Goal: Task Accomplishment & Management: Complete application form

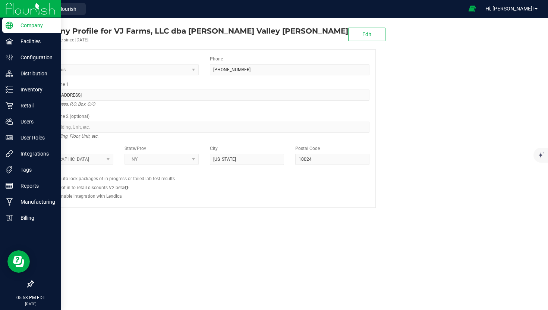
click at [24, 10] on img at bounding box center [31, 9] width 50 height 18
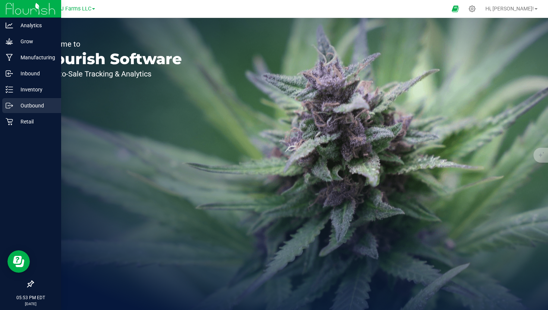
click at [37, 107] on p "Outbound" at bounding box center [35, 105] width 45 height 9
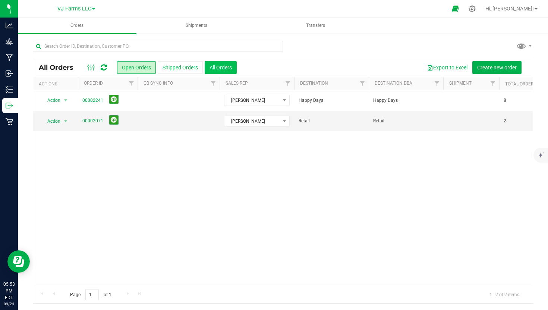
click at [219, 65] on button "All Orders" at bounding box center [221, 67] width 32 height 13
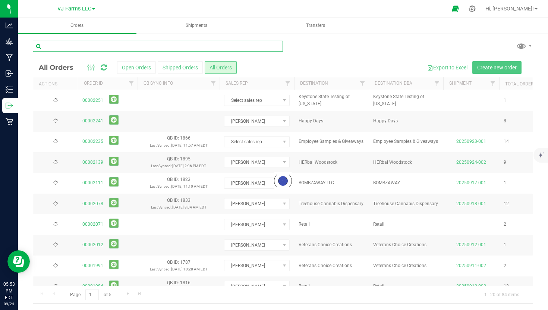
click at [183, 45] on input "text" at bounding box center [158, 46] width 250 height 11
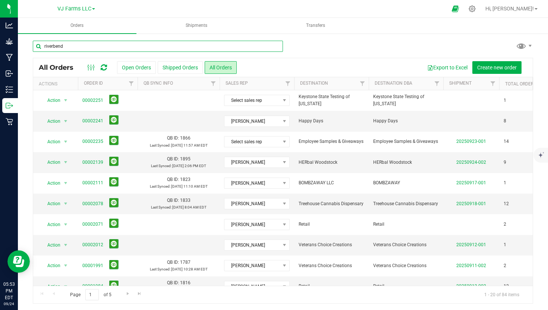
type input "riverbend"
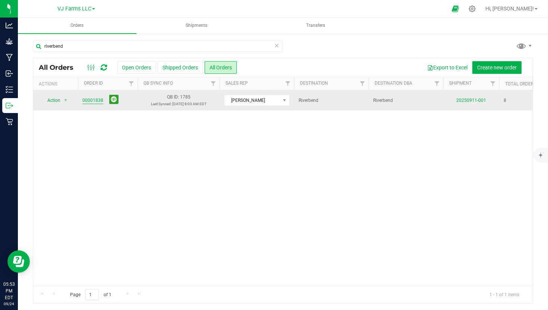
click at [101, 103] on link "00001838" at bounding box center [92, 100] width 21 height 7
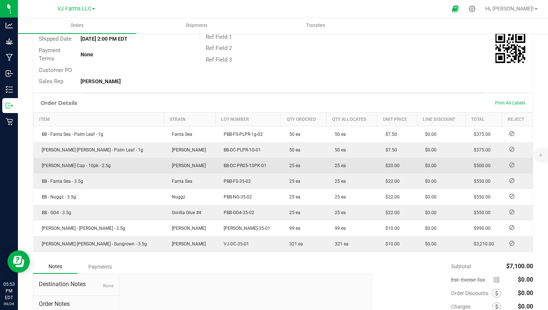
scroll to position [133, 0]
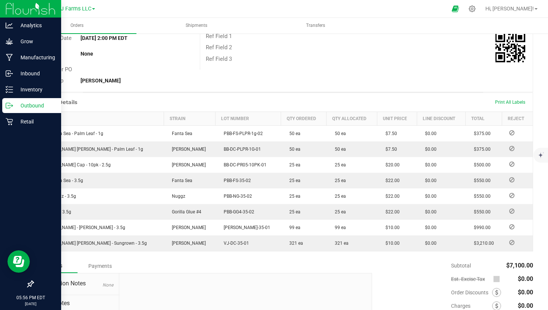
click at [35, 100] on div "Outbound" at bounding box center [31, 105] width 59 height 15
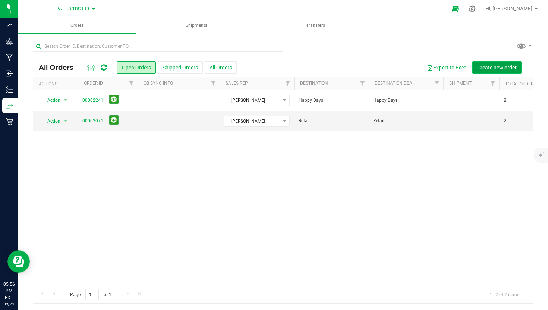
click at [489, 72] on button "Create new order" at bounding box center [496, 67] width 49 height 13
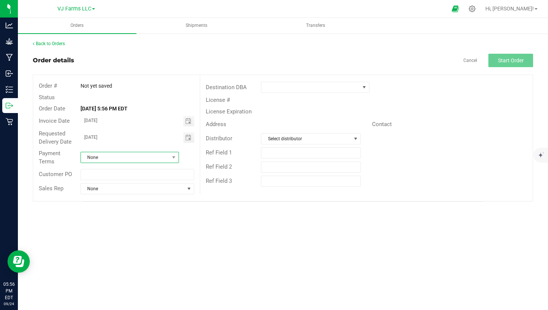
click at [116, 156] on span "None" at bounding box center [125, 157] width 88 height 10
click at [109, 195] on li "Net 30" at bounding box center [130, 200] width 98 height 13
click at [110, 190] on span "None" at bounding box center [133, 188] width 104 height 10
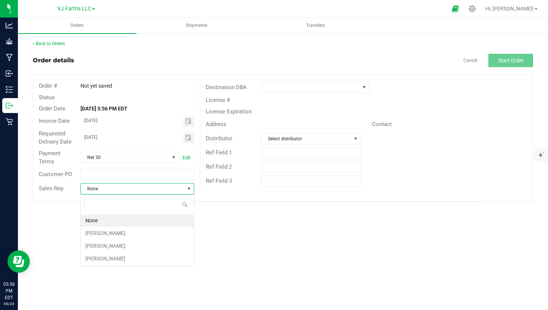
scroll to position [11, 114]
click at [111, 258] on li "Marion Wex" at bounding box center [137, 258] width 113 height 13
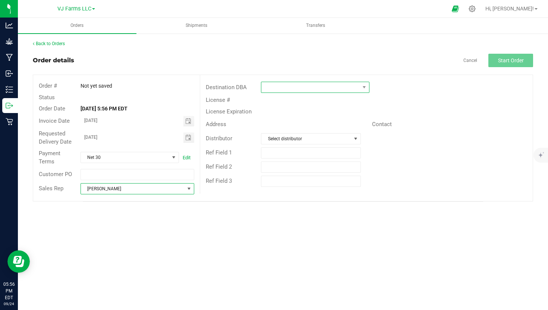
click at [333, 91] on span at bounding box center [310, 87] width 98 height 10
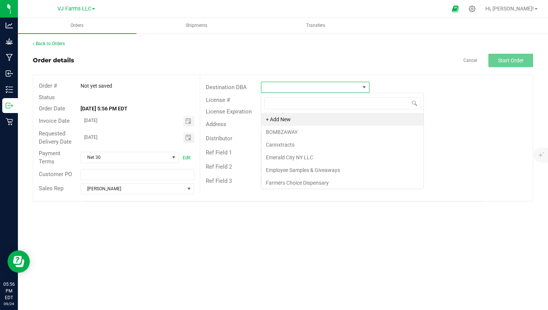
scroll to position [11, 108]
type input "rive"
click at [308, 125] on div "rive Riverbend" at bounding box center [315, 110] width 109 height 34
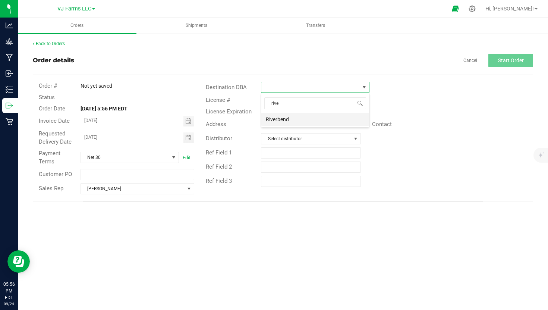
click at [305, 119] on li "Riverbend" at bounding box center [315, 119] width 108 height 13
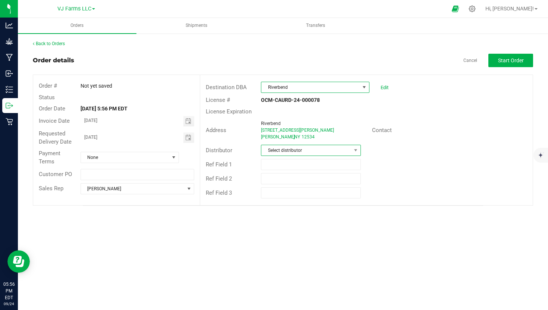
click at [299, 154] on span "Select distributor" at bounding box center [305, 150] width 89 height 10
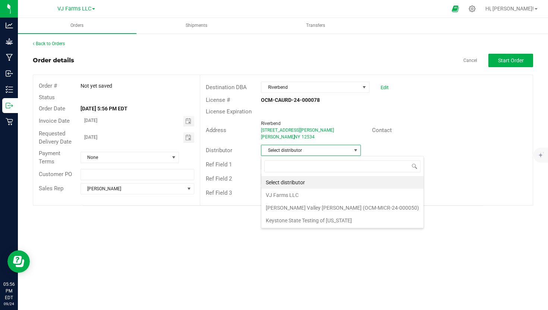
scroll to position [11, 100]
click at [289, 197] on li "VJ Farms LLC" at bounding box center [342, 195] width 162 height 13
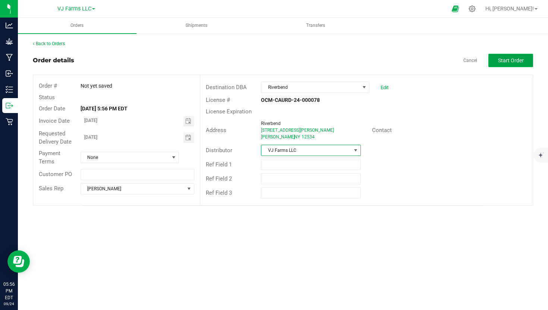
click at [521, 54] on button "Start Order" at bounding box center [510, 60] width 45 height 13
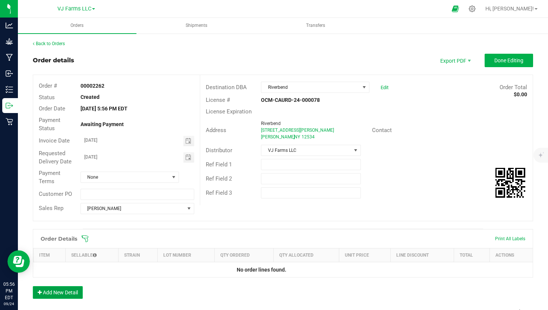
click at [63, 288] on button "Add New Detail" at bounding box center [58, 292] width 50 height 13
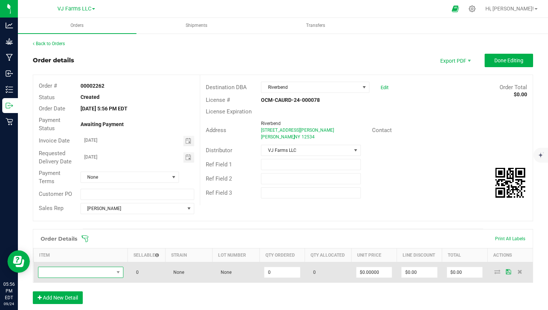
click at [75, 268] on span "NO DATA FOUND" at bounding box center [75, 272] width 75 height 10
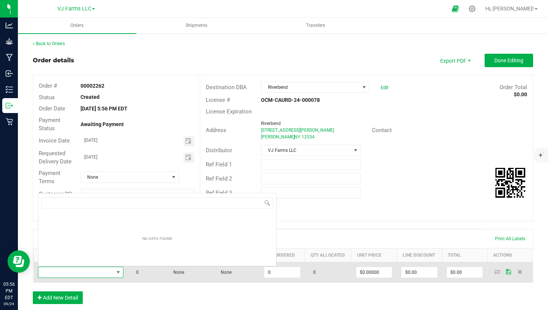
scroll to position [11, 85]
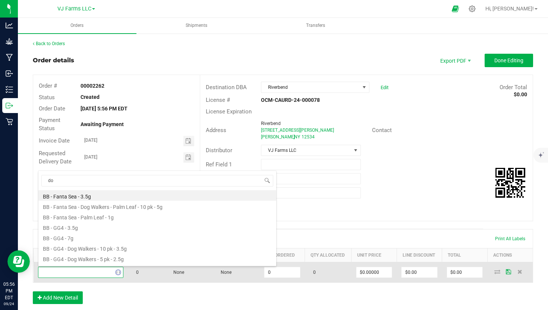
type input "don"
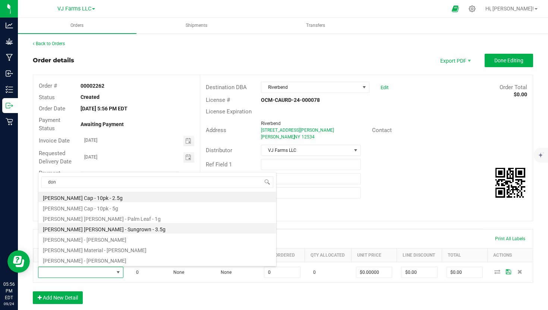
click at [160, 227] on li "Boujee Ben - Don Carlos - Sungrown - 3.5g" at bounding box center [157, 228] width 238 height 10
type input "0 ea"
type input "$20.00000"
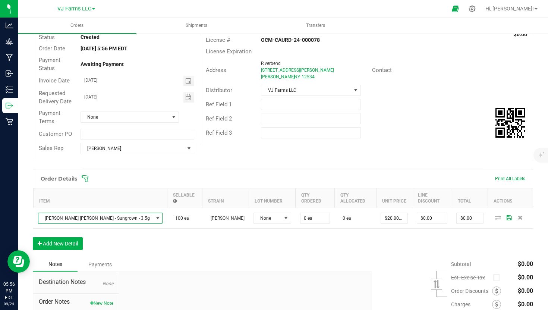
scroll to position [67, 0]
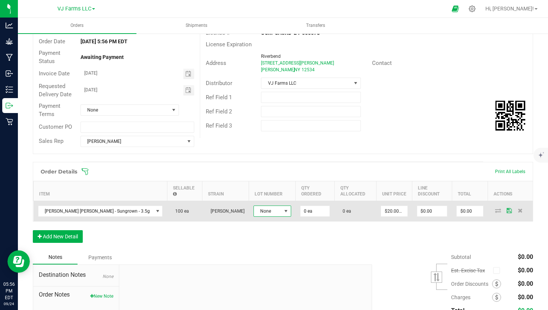
click at [260, 208] on span "None" at bounding box center [268, 211] width 28 height 10
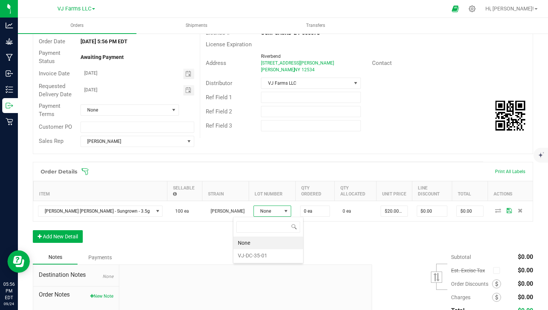
scroll to position [11, 38]
click at [264, 253] on li "VJ-DC-35-01" at bounding box center [268, 255] width 70 height 13
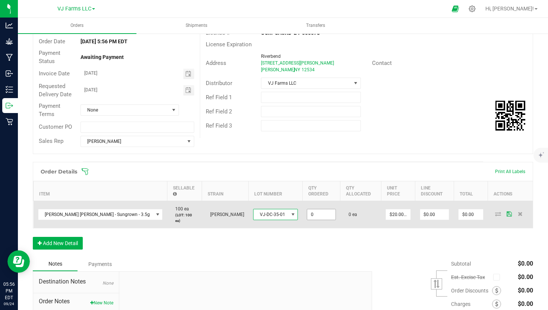
click at [308, 211] on input "0" at bounding box center [321, 214] width 28 height 10
type input "100 ea"
type input "20"
type input "$2,000.00"
click at [387, 209] on input "20" at bounding box center [398, 214] width 24 height 10
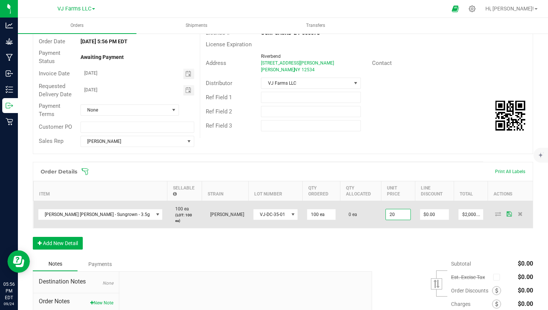
click at [387, 209] on input "20" at bounding box center [398, 214] width 24 height 10
type input "10"
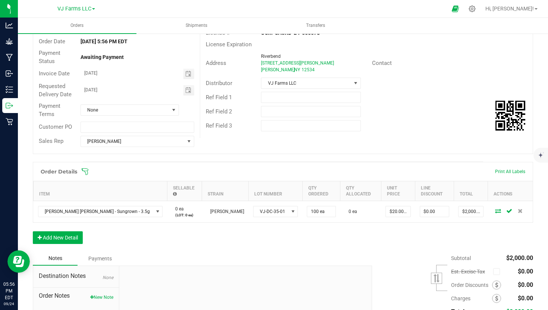
click at [314, 263] on div "Notes Payments" at bounding box center [200, 258] width 334 height 14
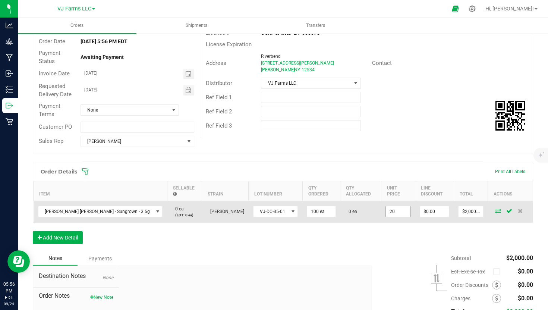
click at [401, 207] on input "20" at bounding box center [398, 211] width 24 height 10
click at [392, 212] on input "20" at bounding box center [398, 211] width 24 height 10
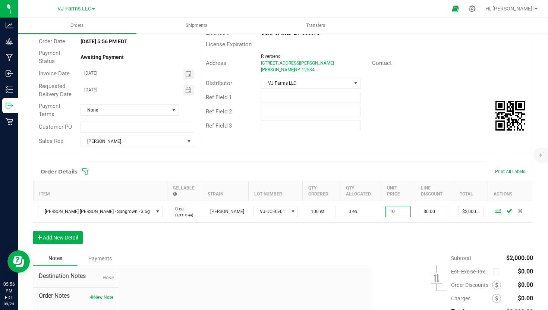
type input "$10.00000"
type input "$1,000.00"
click at [230, 281] on div at bounding box center [245, 316] width 252 height 100
click at [66, 229] on div "Order Details Print All Labels Item Sellable Strain Lot Number Qty Ordered Qty …" at bounding box center [283, 206] width 500 height 89
click at [66, 240] on button "Add New Detail" at bounding box center [58, 237] width 50 height 13
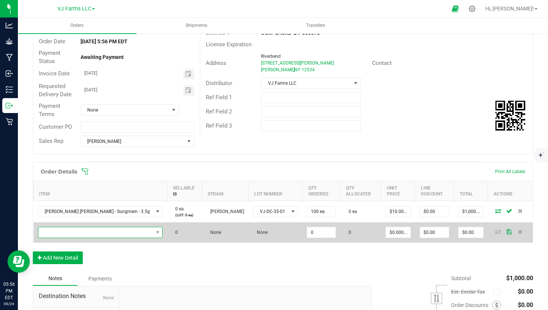
click at [84, 234] on span "NO DATA FOUND" at bounding box center [95, 232] width 115 height 10
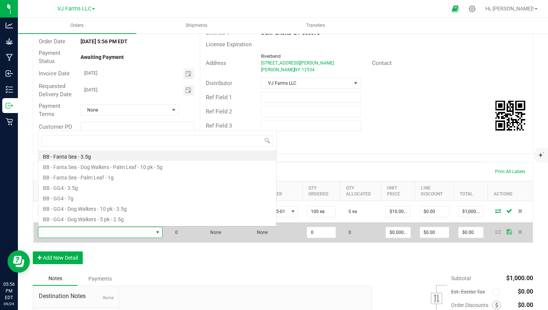
scroll to position [11, 103]
type input "don car"
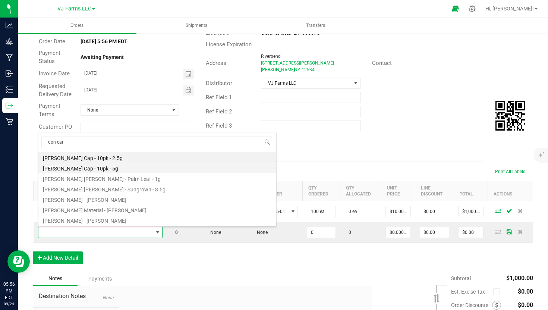
click at [149, 170] on li "Boujee Ben - Don Carlos - Kief Cap - 10pk - 5g" at bounding box center [157, 167] width 238 height 10
type input "0 ea"
type input "$40.00000"
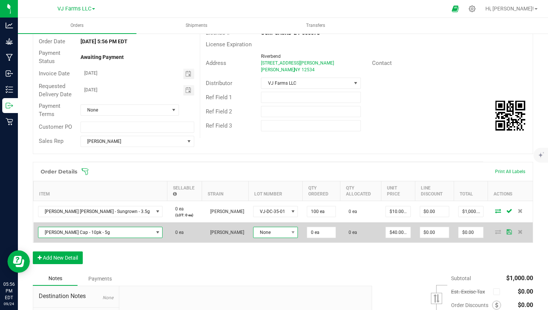
click at [263, 231] on span "None" at bounding box center [271, 232] width 35 height 10
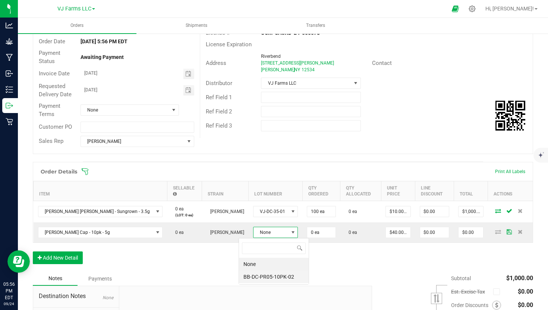
scroll to position [11, 44]
click at [276, 278] on li "BB-DC-PR05-10PK-02" at bounding box center [274, 276] width 70 height 13
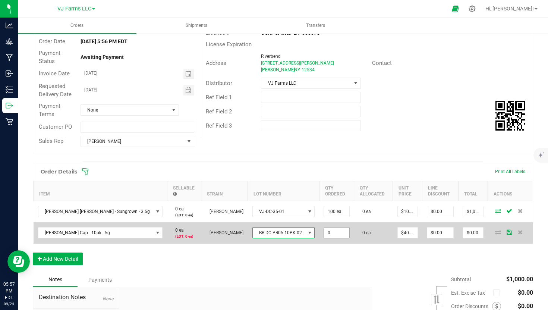
click at [326, 231] on input "0" at bounding box center [336, 232] width 25 height 10
type input "50 ea"
type input "40"
type input "$2,000.00"
click at [402, 231] on input "40" at bounding box center [408, 232] width 20 height 10
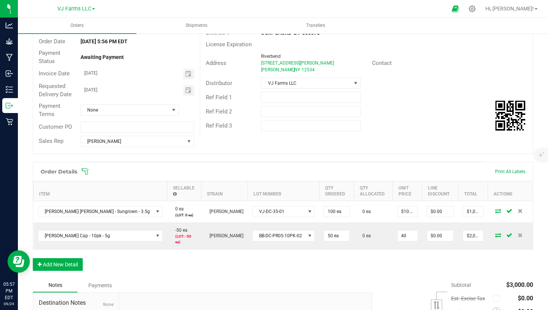
click at [402, 231] on input "40" at bounding box center [408, 235] width 20 height 10
type input "$20.00000"
type input "$1,000.00"
click at [372, 264] on div "Order Details Print All Labels Item Sellable Strain Lot Number Qty Ordered Qty …" at bounding box center [283, 220] width 500 height 116
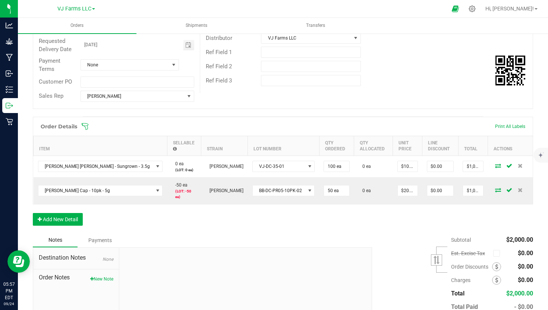
scroll to position [0, 0]
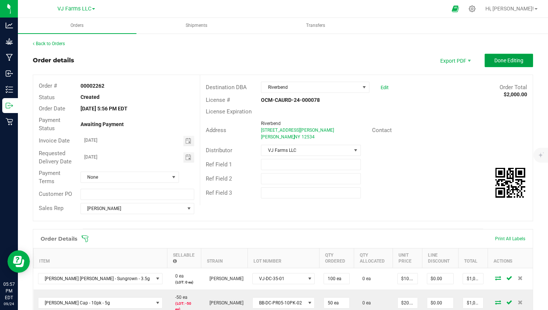
click at [525, 59] on button "Done Editing" at bounding box center [509, 60] width 48 height 13
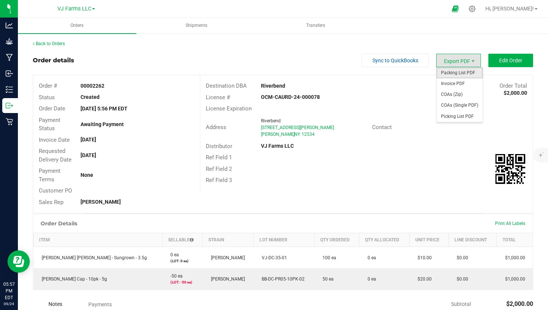
click at [463, 70] on span "Packing List PDF" at bounding box center [460, 72] width 46 height 11
